Goal: Task Accomplishment & Management: Manage account settings

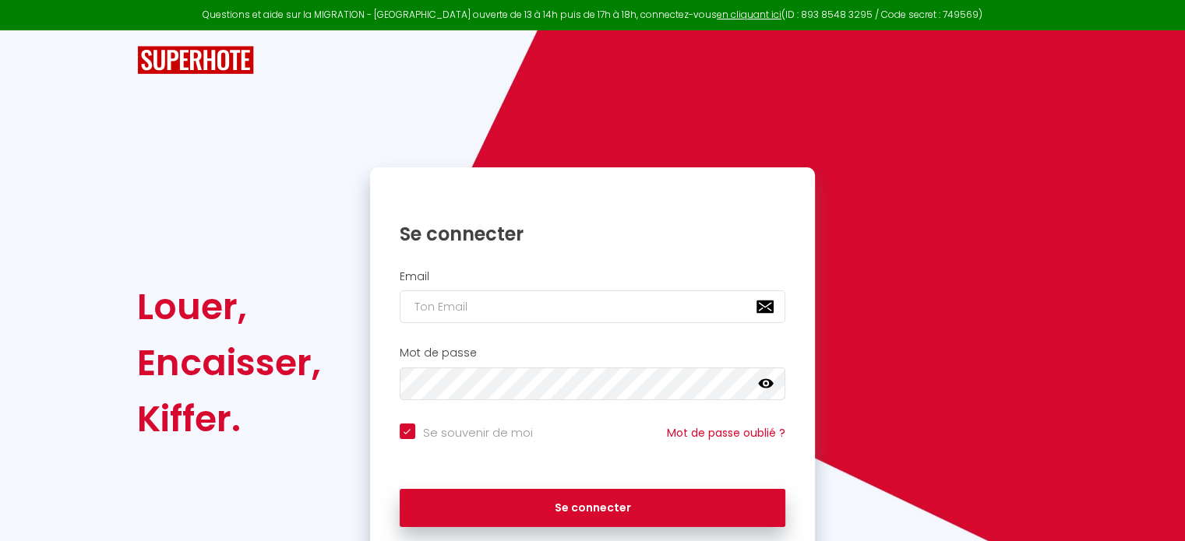
checkbox input "true"
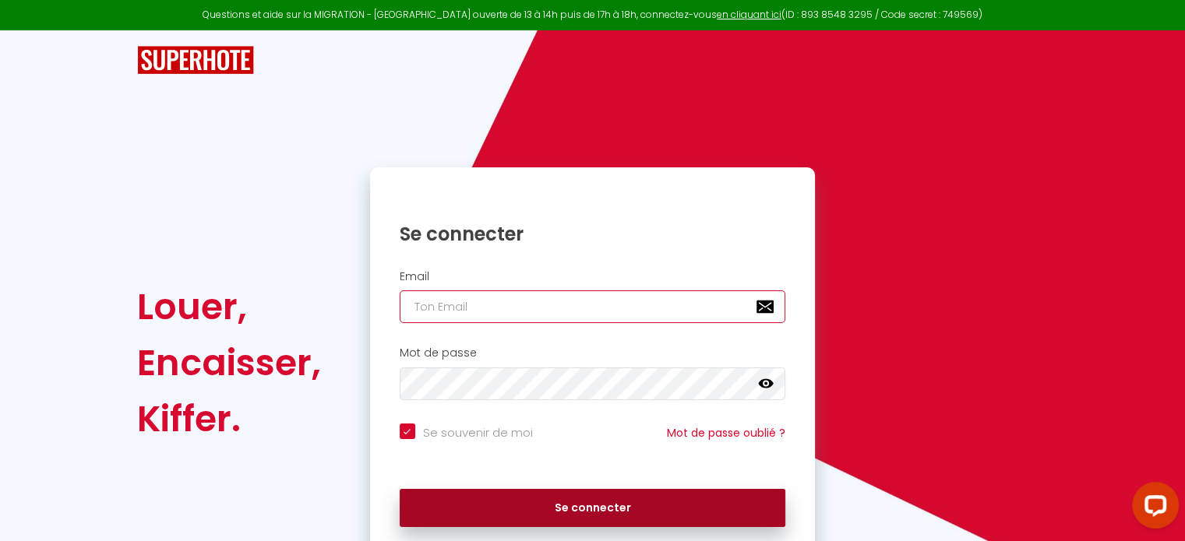
type input "[EMAIL_ADDRESS][DOMAIN_NAME]"
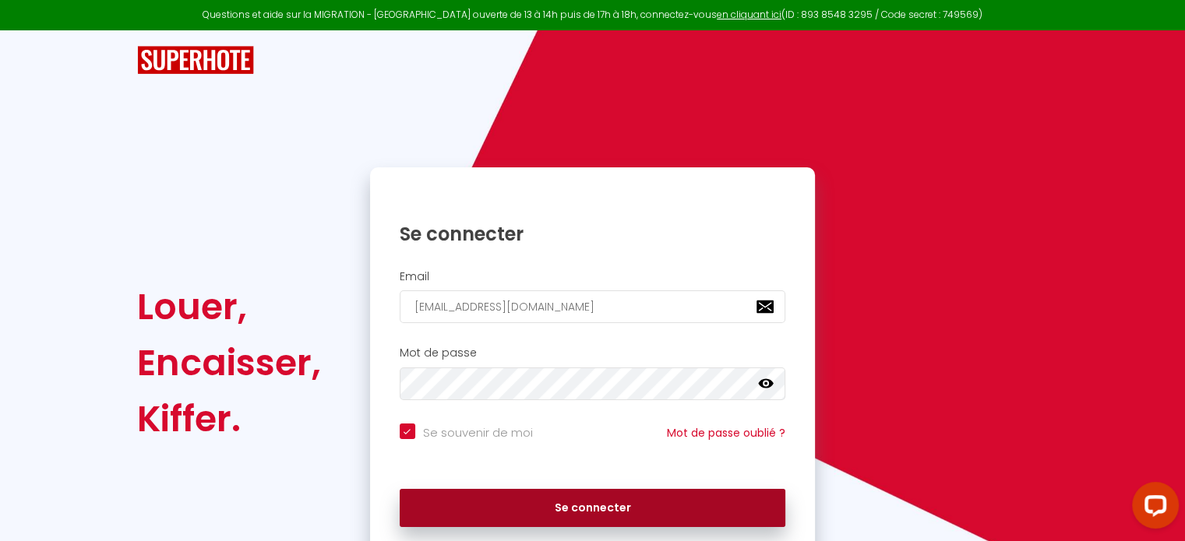
click at [633, 520] on button "Se connecter" at bounding box center [593, 508] width 386 height 39
checkbox input "true"
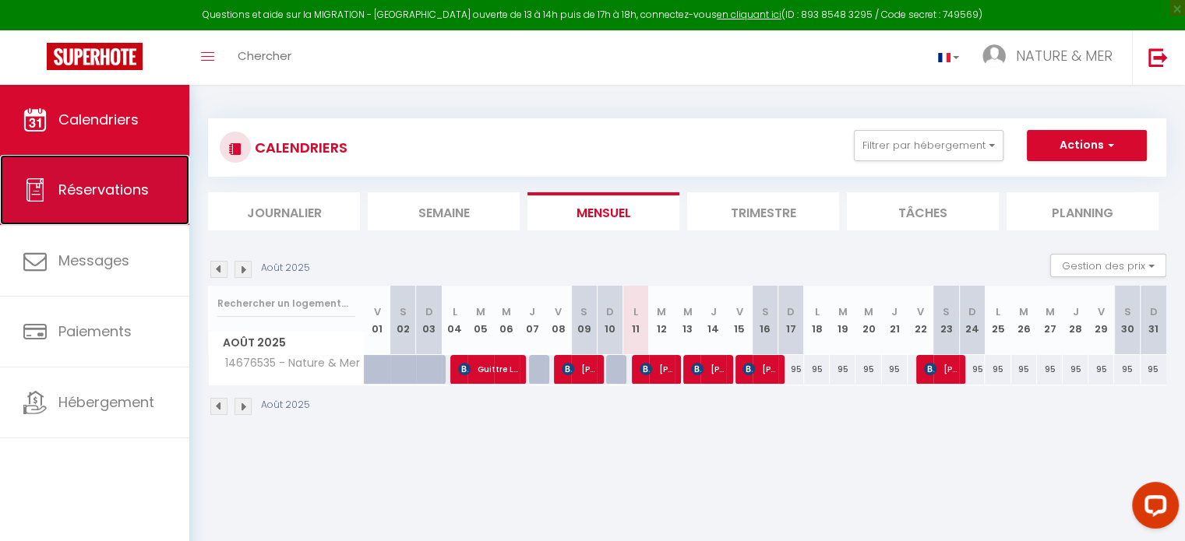
click at [125, 196] on span "Réservations" at bounding box center [103, 189] width 90 height 19
select select "not_cancelled"
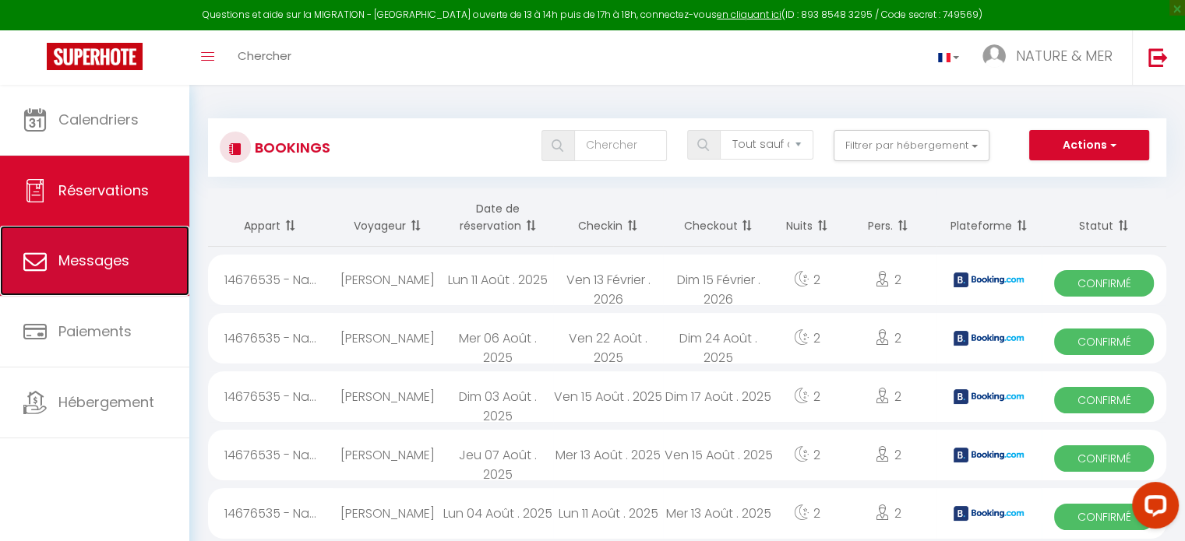
click at [93, 259] on span "Messages" at bounding box center [93, 260] width 71 height 19
select select "message"
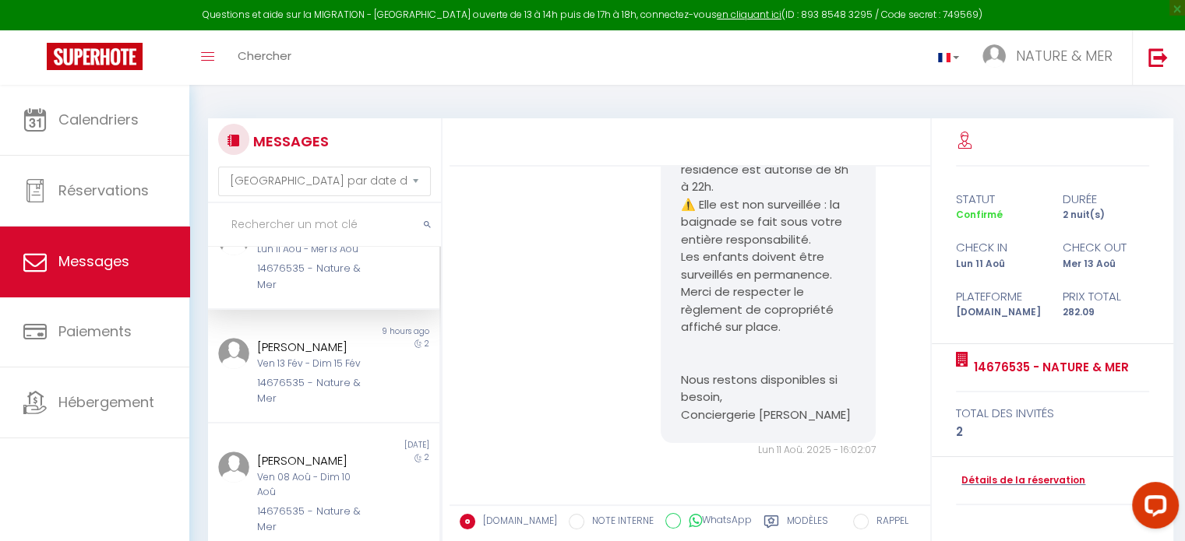
scroll to position [78, 0]
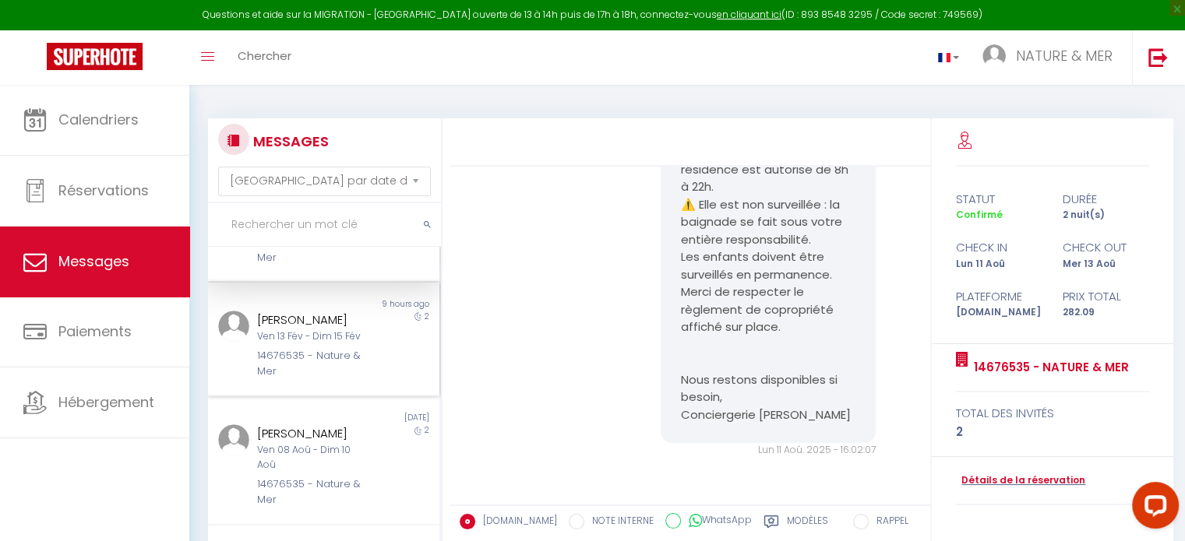
click at [350, 369] on div "14676535 - Nature & Mer" at bounding box center [314, 364] width 115 height 32
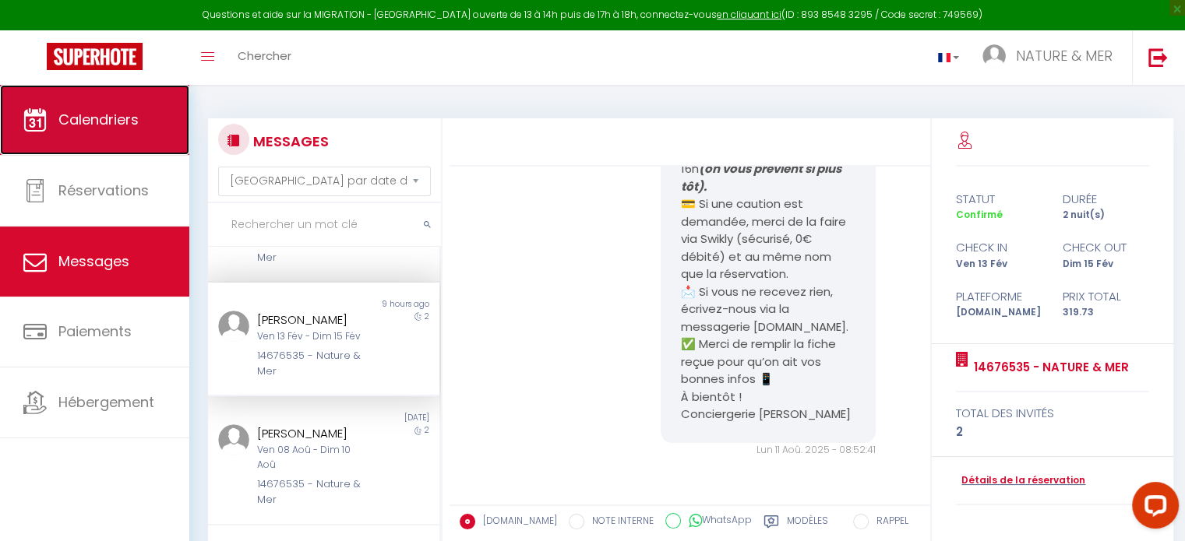
click at [84, 128] on span "Calendriers" at bounding box center [98, 119] width 80 height 19
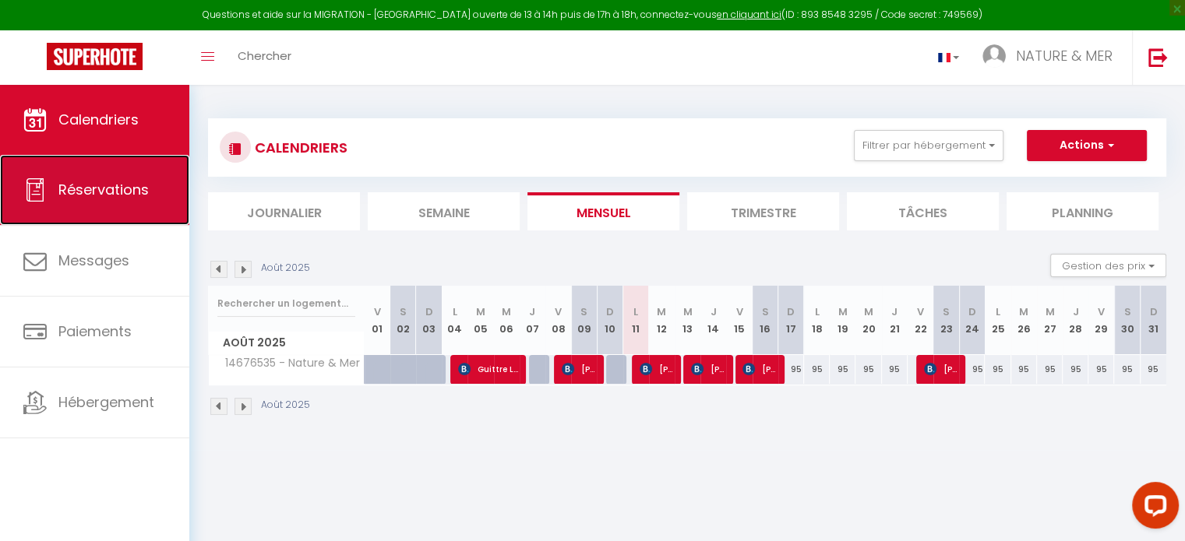
click at [133, 185] on span "Réservations" at bounding box center [103, 189] width 90 height 19
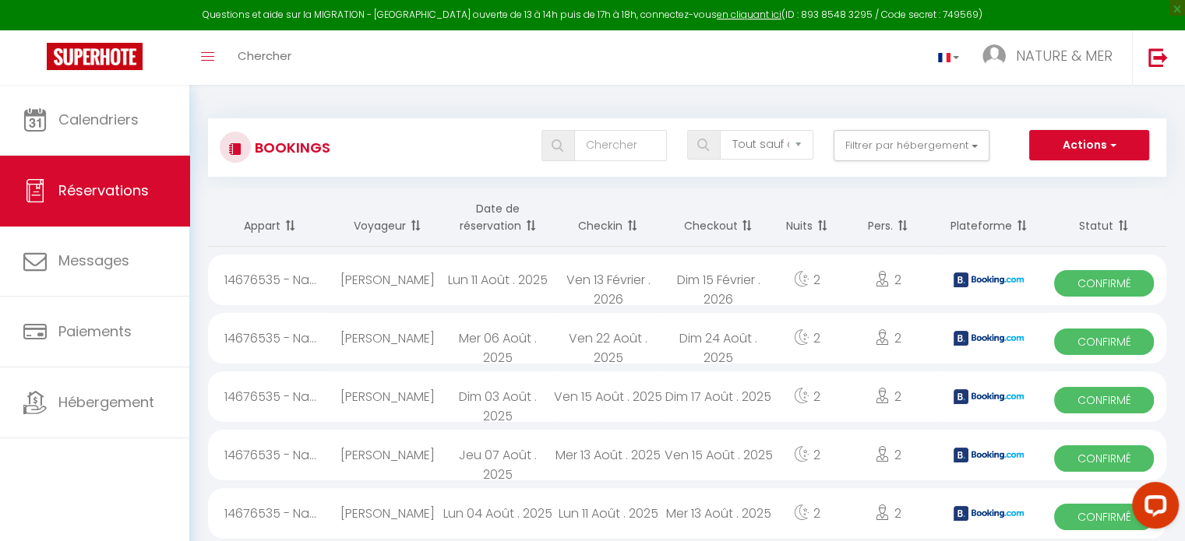
click at [386, 283] on div "[PERSON_NAME]" at bounding box center [388, 280] width 110 height 51
select select "OK"
select select "KO"
select select "0"
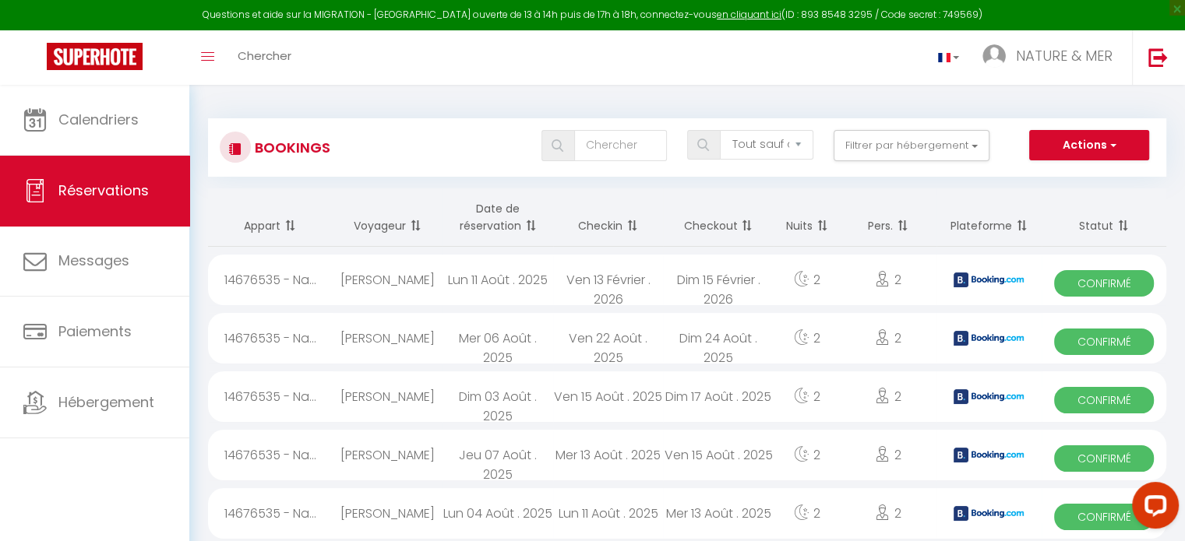
select select "1"
select select
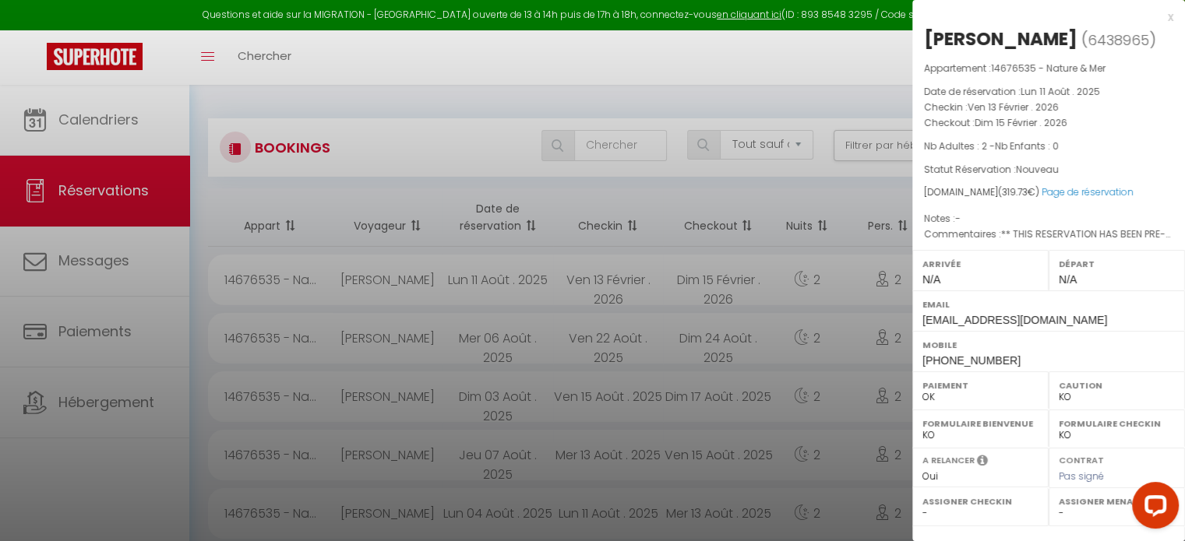
drag, startPoint x: 1099, startPoint y: 37, endPoint x: 954, endPoint y: 46, distance: 146.0
click at [926, 42] on h2 "[PERSON_NAME] ( 6438965 )" at bounding box center [1048, 39] width 249 height 26
copy div "[PERSON_NAME]"
click at [770, 49] on div at bounding box center [592, 270] width 1185 height 541
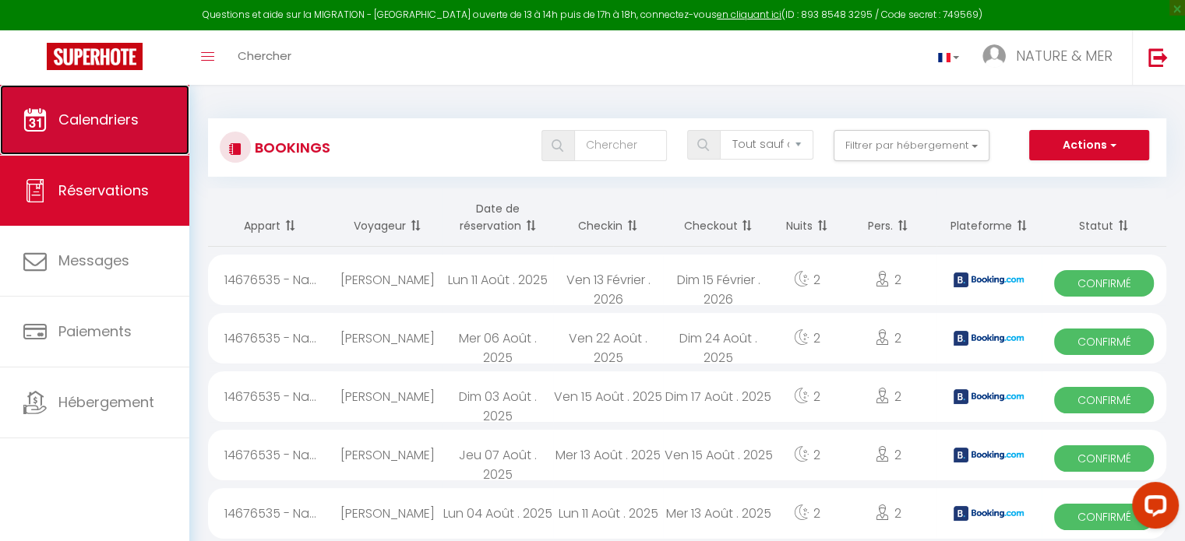
click at [99, 127] on span "Calendriers" at bounding box center [98, 119] width 80 height 19
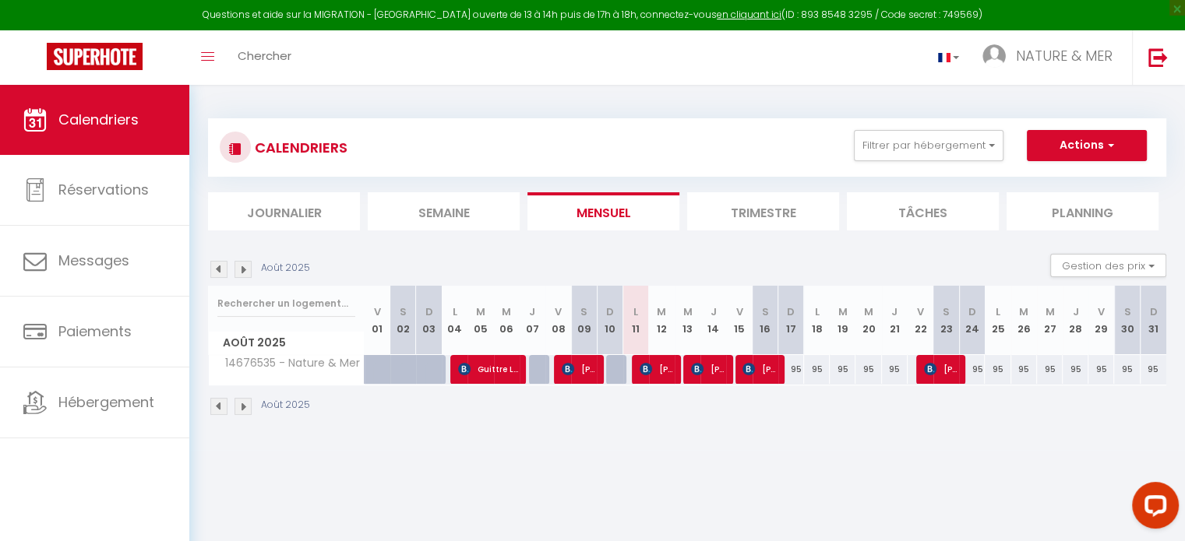
click at [244, 270] on img at bounding box center [243, 269] width 17 height 17
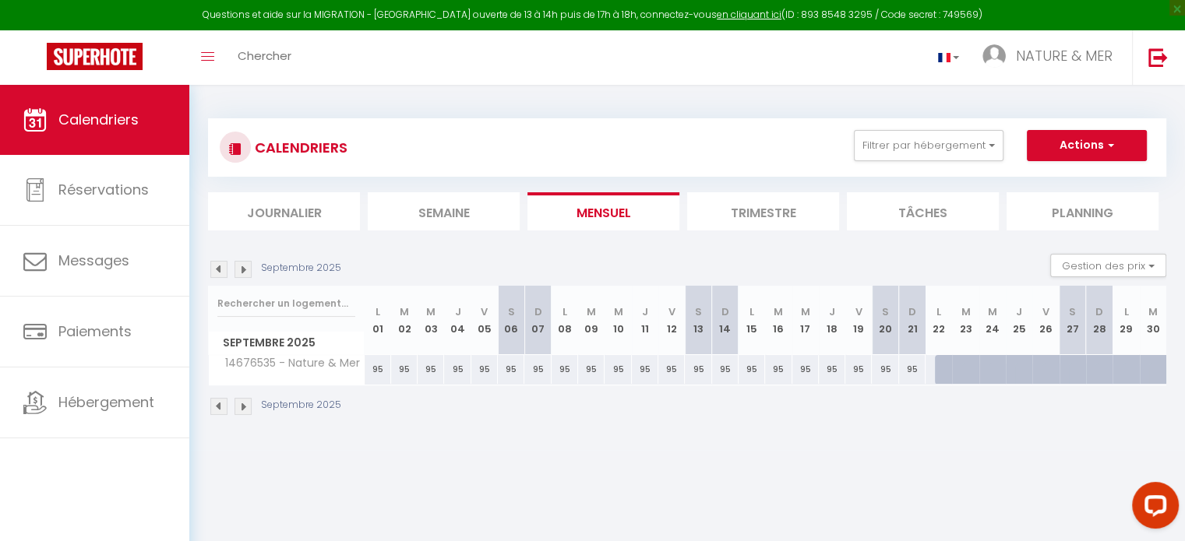
click at [244, 270] on img at bounding box center [243, 269] width 17 height 17
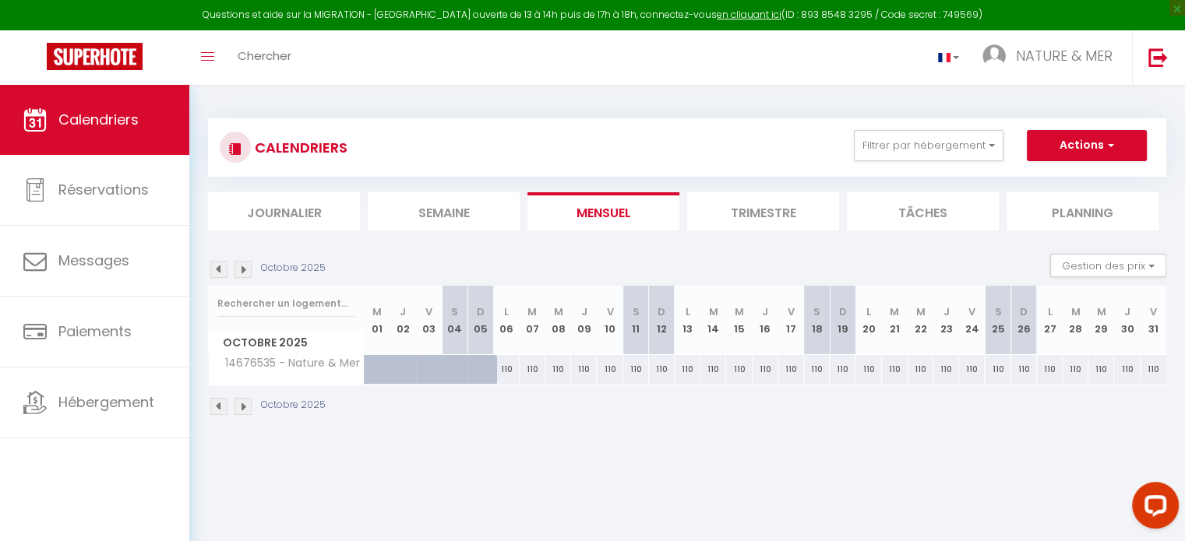
click at [244, 270] on img at bounding box center [243, 269] width 17 height 17
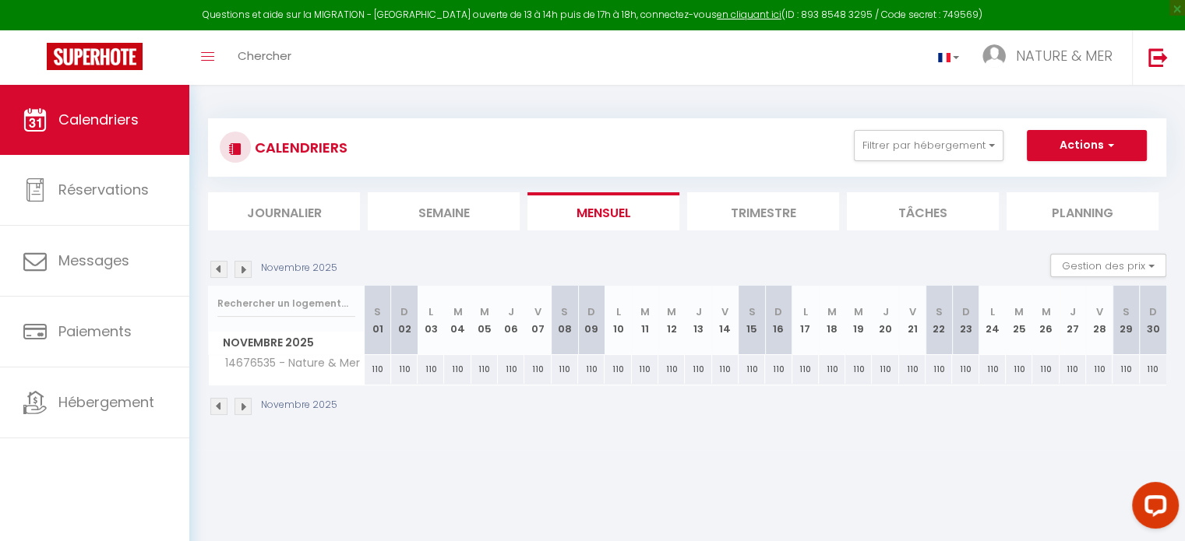
click at [244, 270] on img at bounding box center [243, 269] width 17 height 17
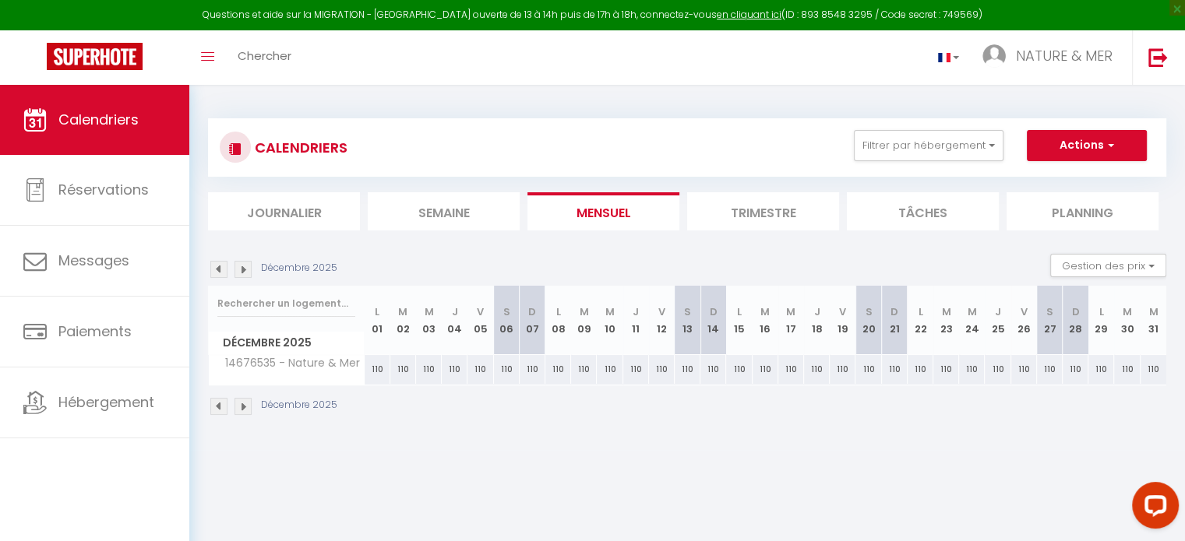
click at [244, 270] on img at bounding box center [243, 269] width 17 height 17
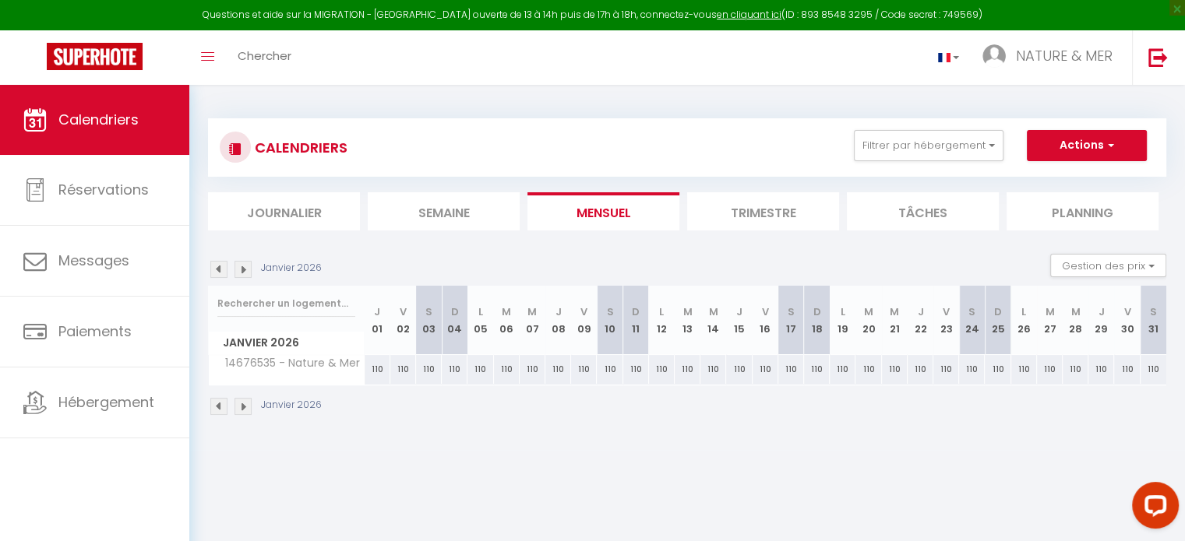
click at [244, 270] on img at bounding box center [243, 269] width 17 height 17
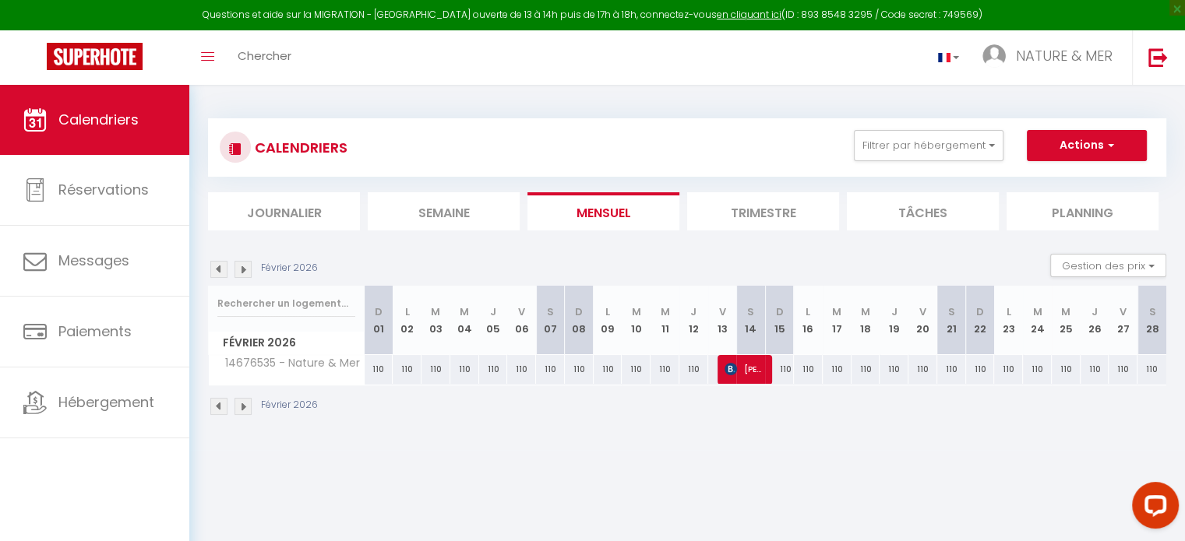
click at [244, 270] on img at bounding box center [243, 269] width 17 height 17
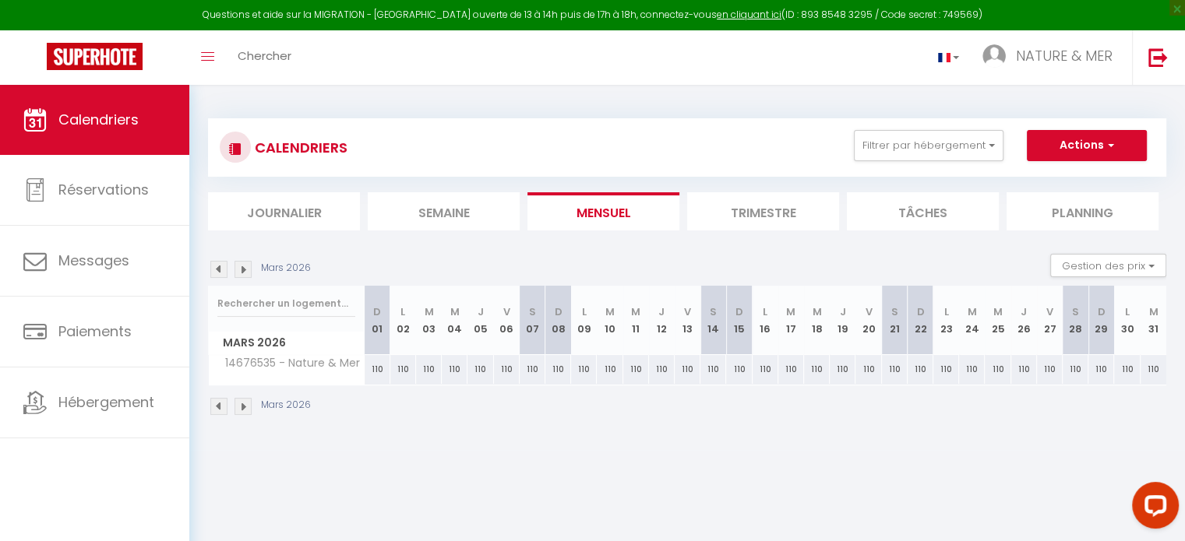
click at [221, 271] on img at bounding box center [218, 269] width 17 height 17
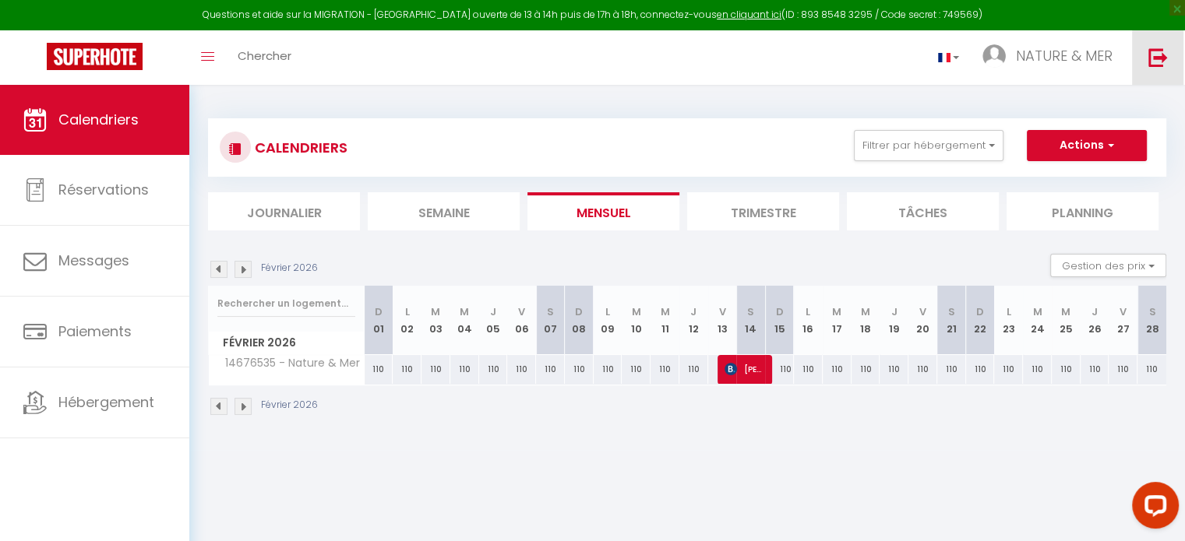
click at [1166, 60] on img at bounding box center [1157, 57] width 19 height 19
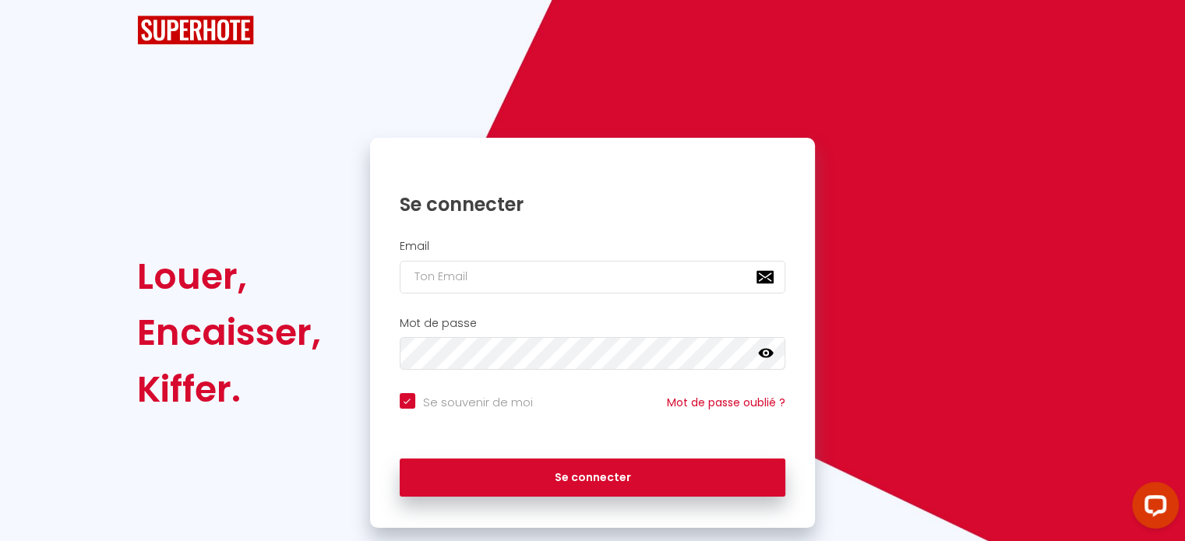
checkbox input "true"
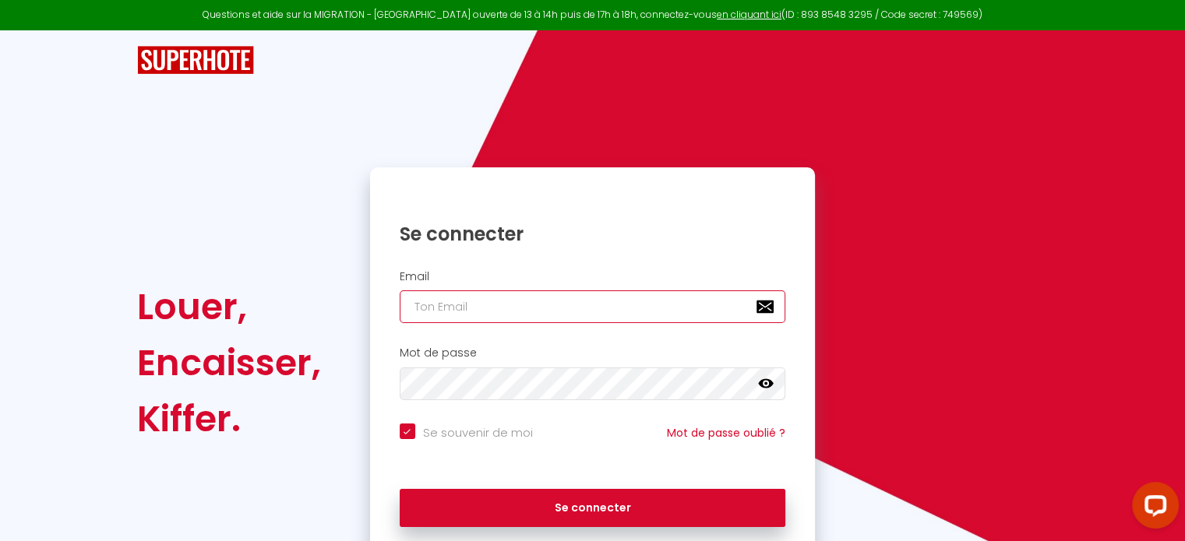
type input "[EMAIL_ADDRESS][DOMAIN_NAME]"
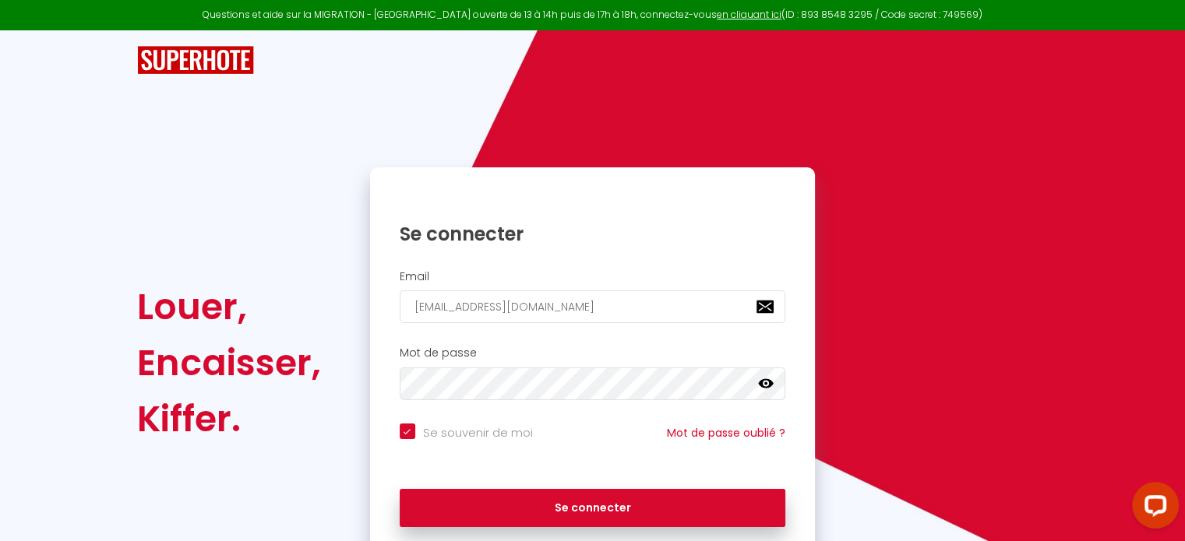
checkbox input "true"
